Goal: Task Accomplishment & Management: Manage account settings

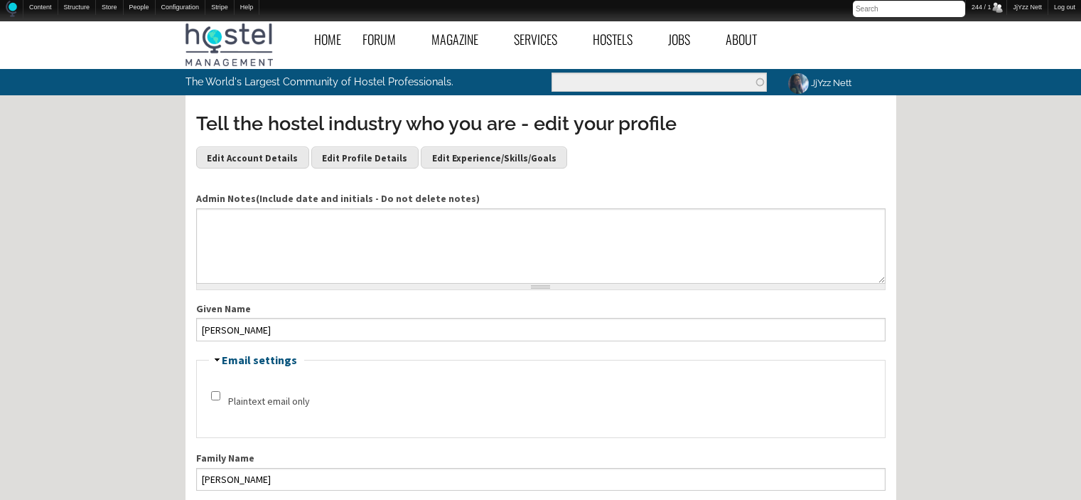
scroll to position [434, 0]
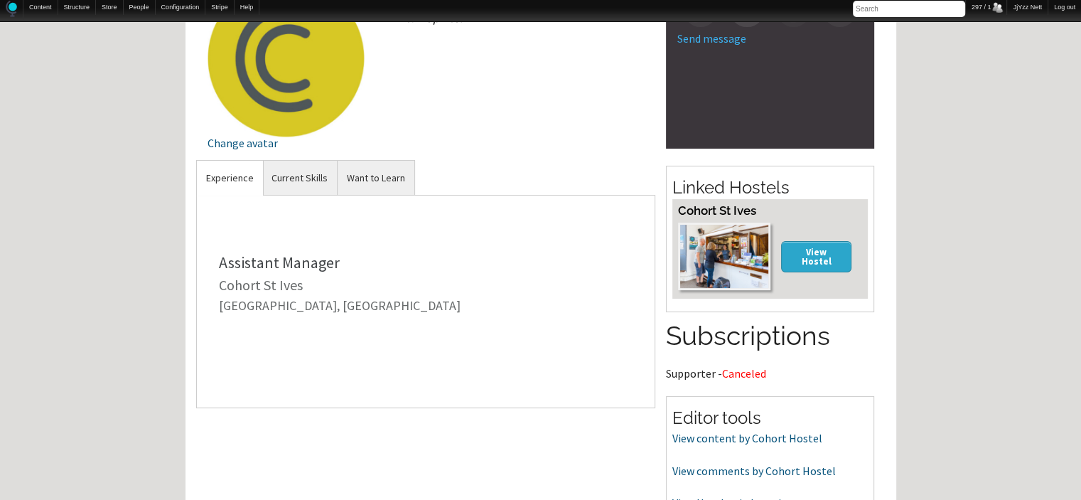
scroll to position [230, 0]
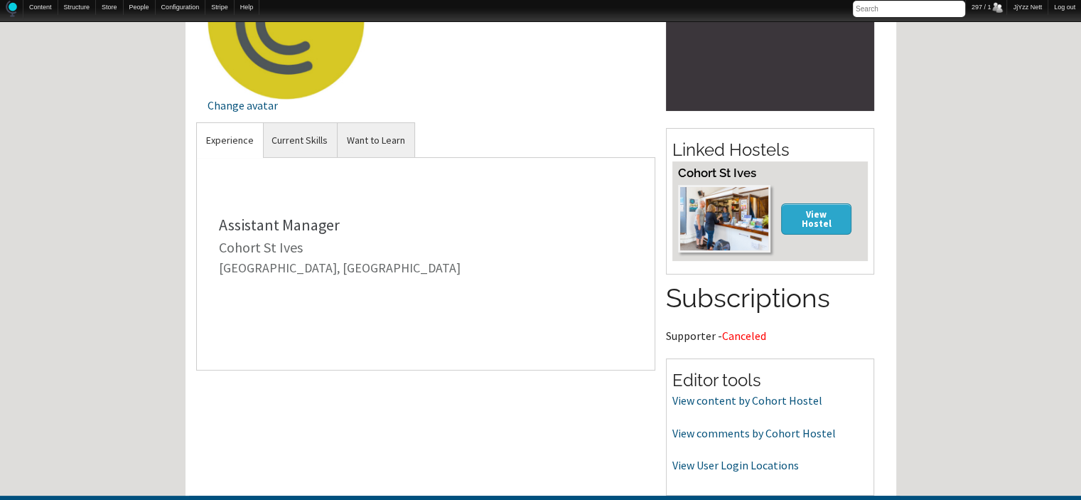
click at [742, 333] on span "Canceled" at bounding box center [744, 335] width 44 height 14
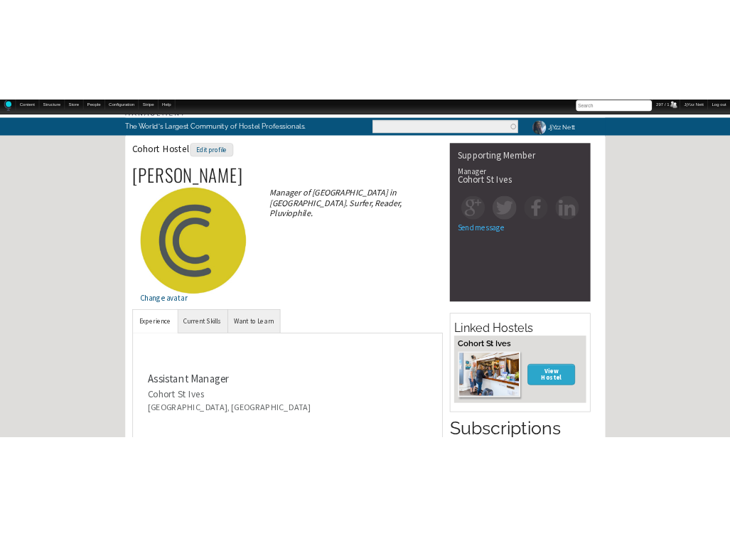
scroll to position [46, 0]
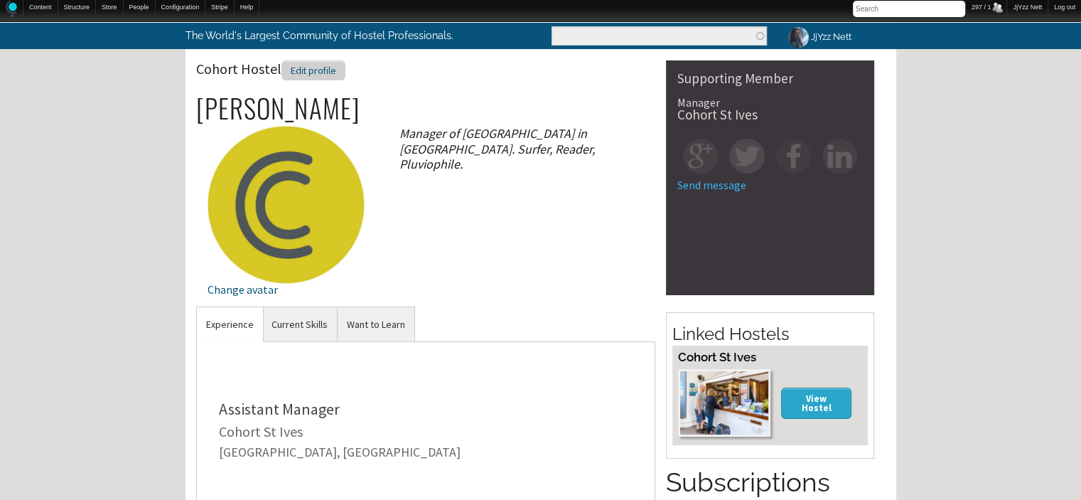
drag, startPoint x: 948, startPoint y: 1, endPoint x: 304, endPoint y: 70, distance: 647.0
click at [304, 70] on div "Edit profile" at bounding box center [313, 70] width 64 height 21
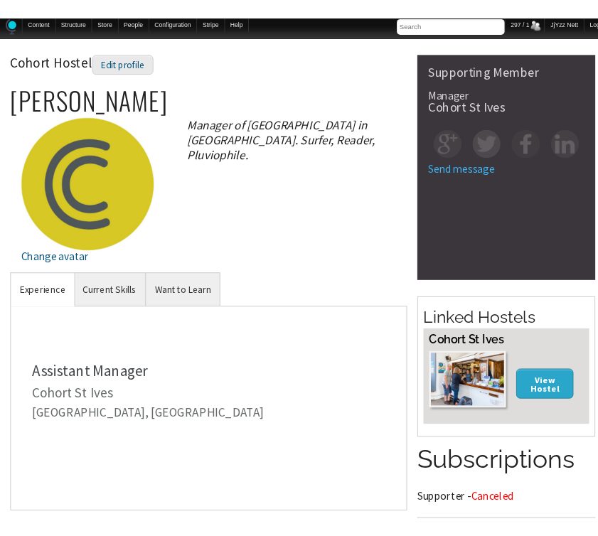
scroll to position [57, 0]
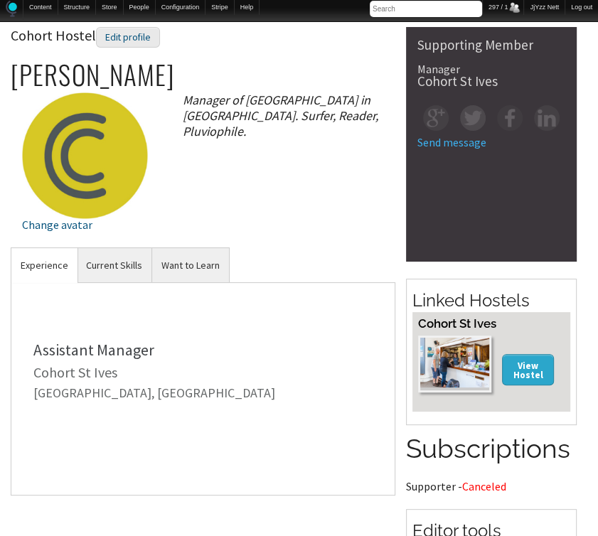
click at [320, 198] on div "Cohort Hostel Edit profile David Baker Change avatar Manager of Cohort St Ives …" at bounding box center [203, 134] width 385 height 215
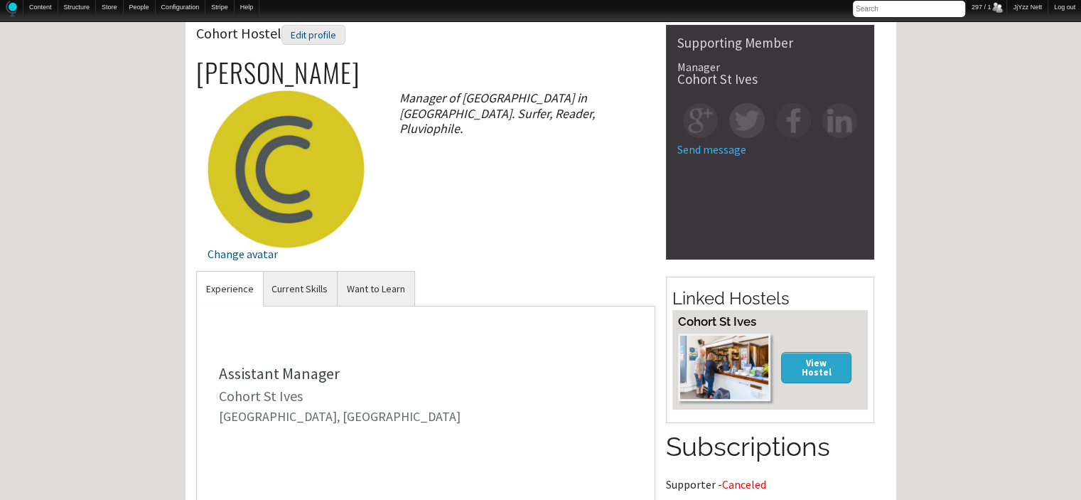
scroll to position [0, 0]
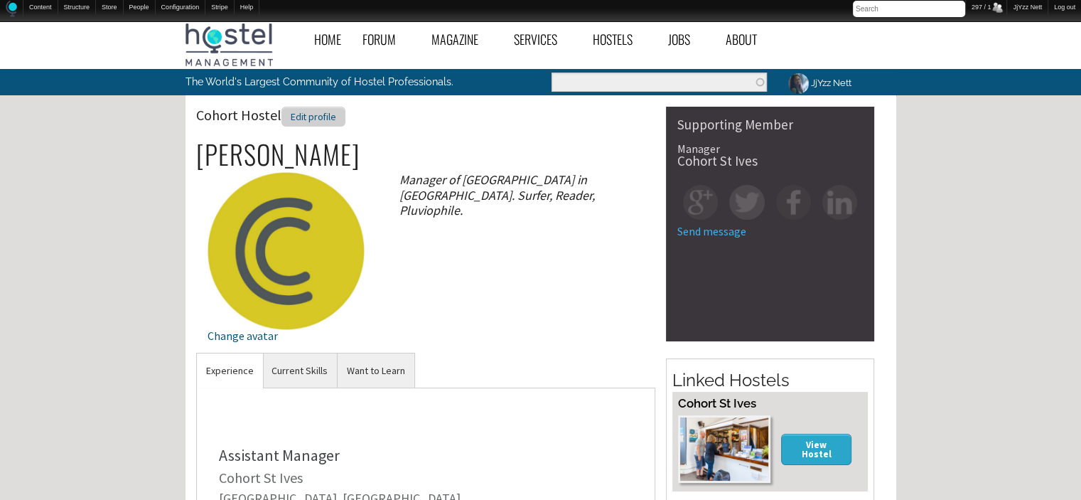
click at [313, 124] on div "Edit profile" at bounding box center [313, 117] width 64 height 21
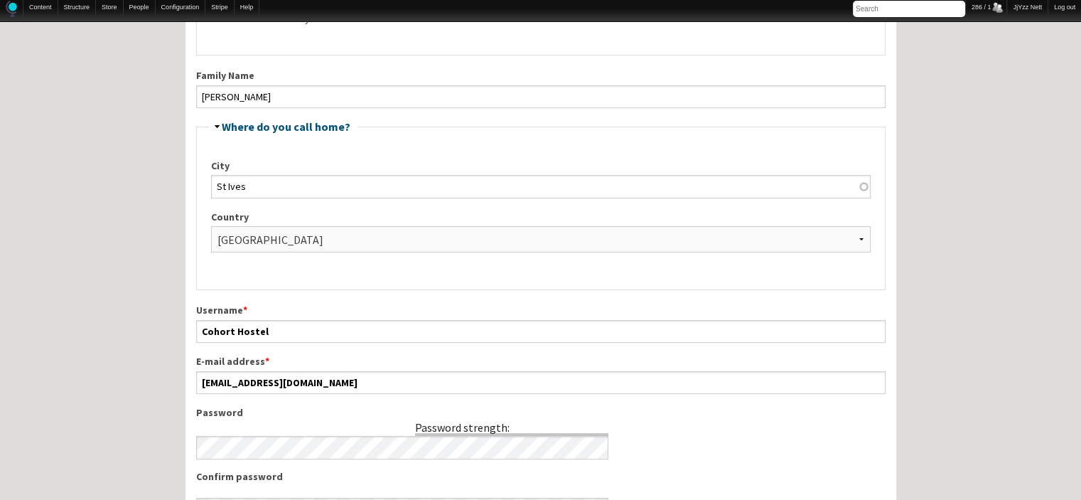
scroll to position [398, 0]
